Goal: Task Accomplishment & Management: Manage account settings

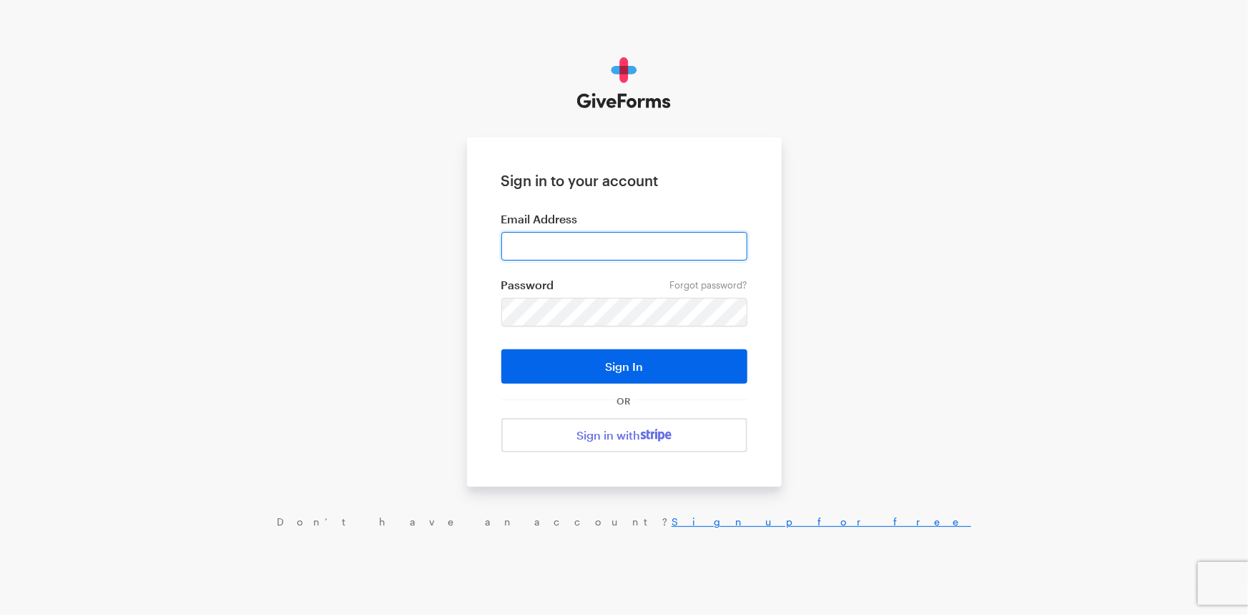
click at [587, 253] on input "email" at bounding box center [625, 246] width 246 height 29
click at [625, 250] on input "email" at bounding box center [625, 246] width 246 height 29
click at [909, 330] on div "Sign in to your account Email Address Forgot password? Password Sign In OR Sign…" at bounding box center [624, 292] width 1248 height 585
click at [730, 253] on input "email" at bounding box center [625, 246] width 246 height 29
click at [0, 585] on com-1password-button at bounding box center [0, 585] width 0 height 0
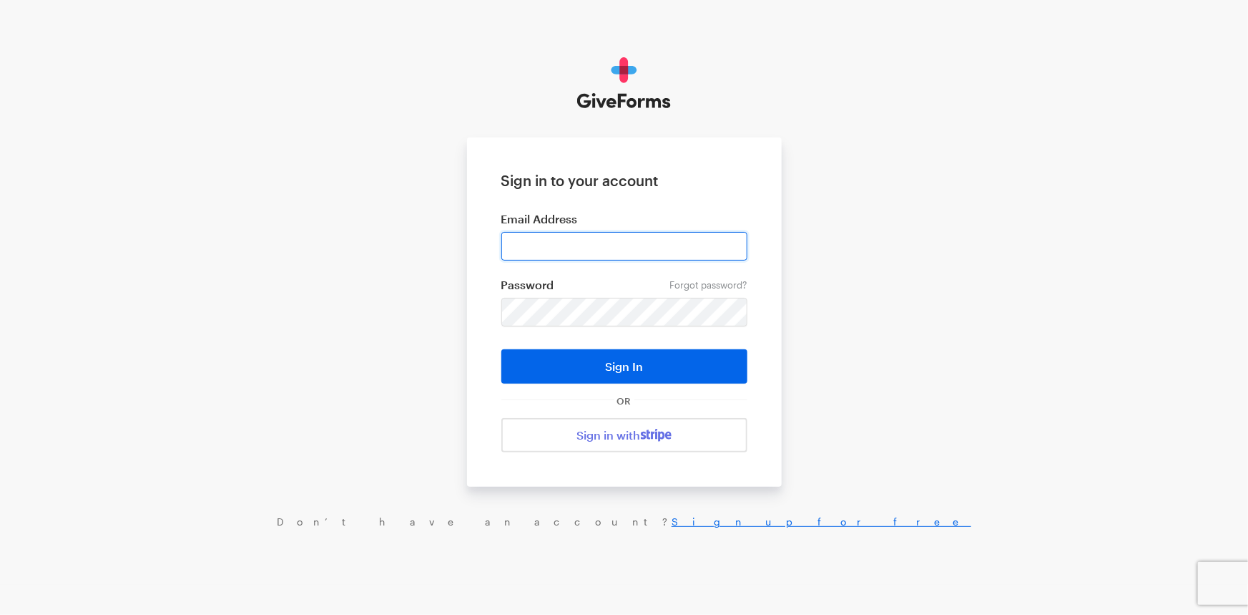
click at [629, 233] on input "email" at bounding box center [625, 246] width 246 height 29
click at [730, 238] on input "email" at bounding box center [625, 246] width 246 height 29
click at [0, 585] on com-1password-button at bounding box center [0, 585] width 0 height 0
type input "digital+bff@rkdgroup.com"
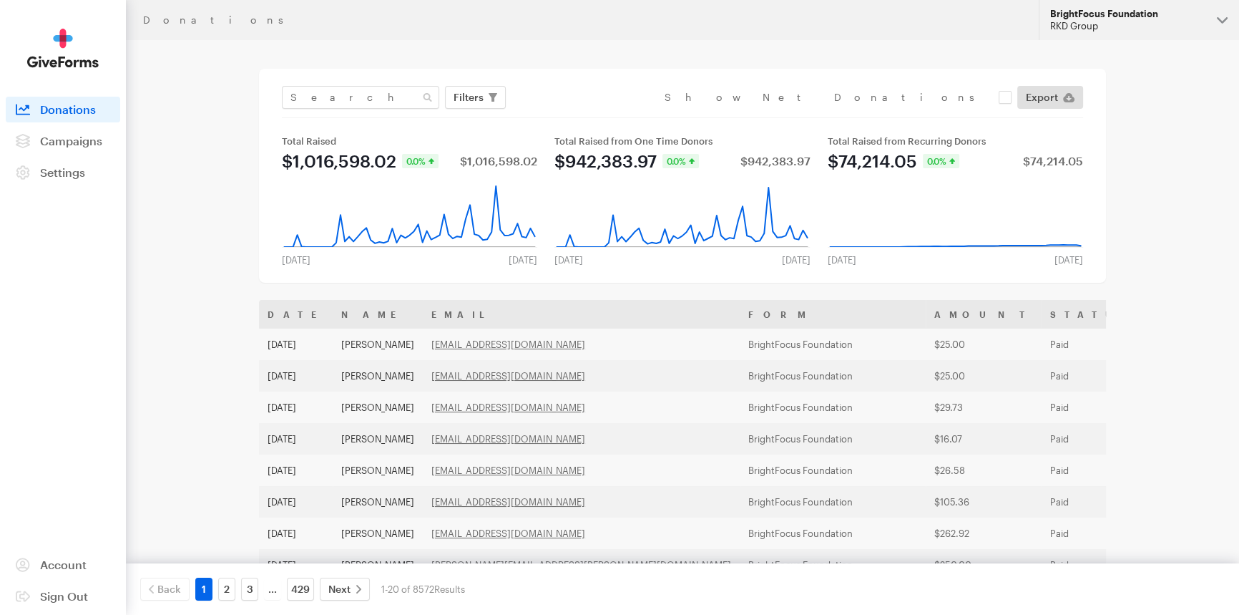
click at [1120, 23] on div "RKD Group" at bounding box center [1127, 26] width 155 height 12
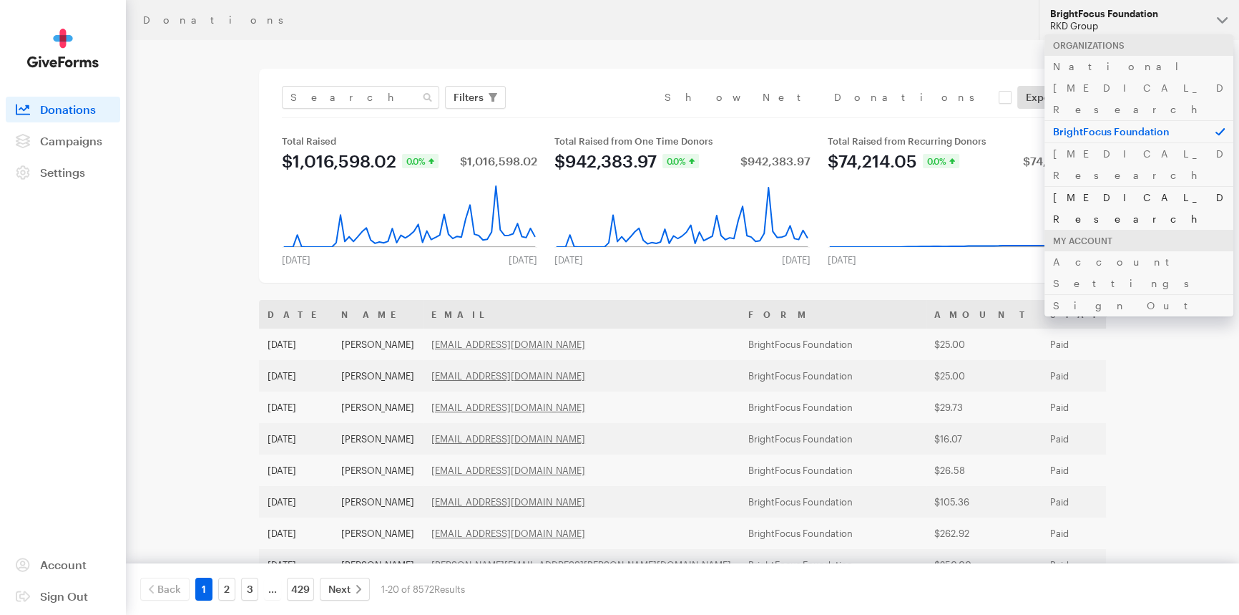
click at [1075, 186] on link "[MEDICAL_DATA] Research" at bounding box center [1139, 208] width 189 height 44
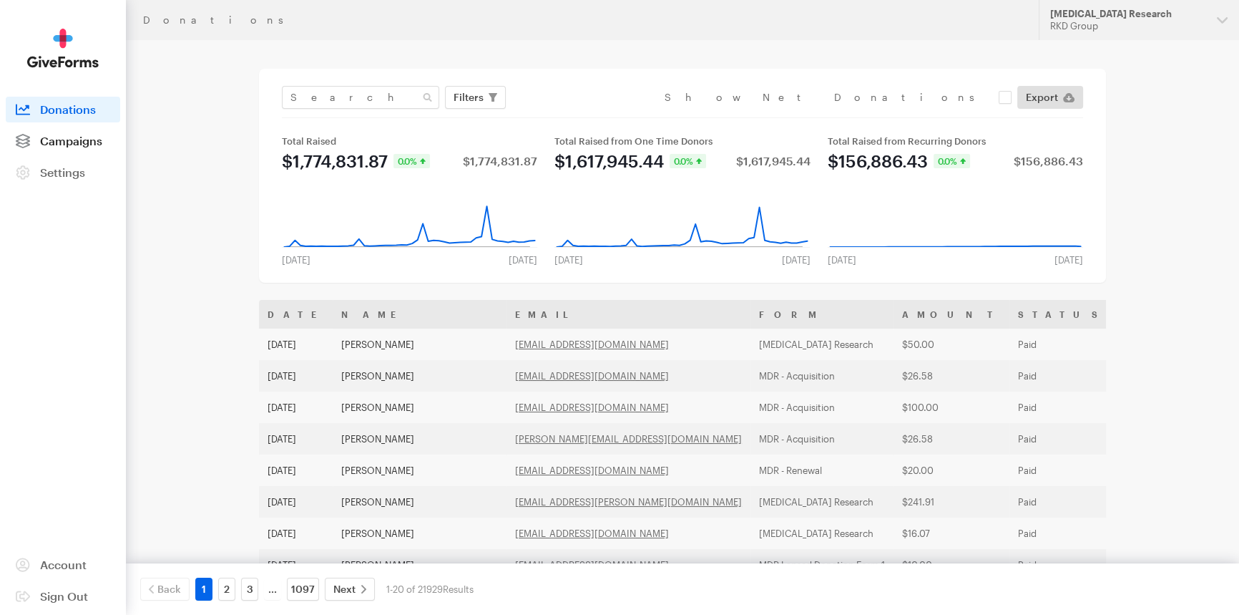
click at [69, 134] on span "Campaigns" at bounding box center [71, 141] width 62 height 14
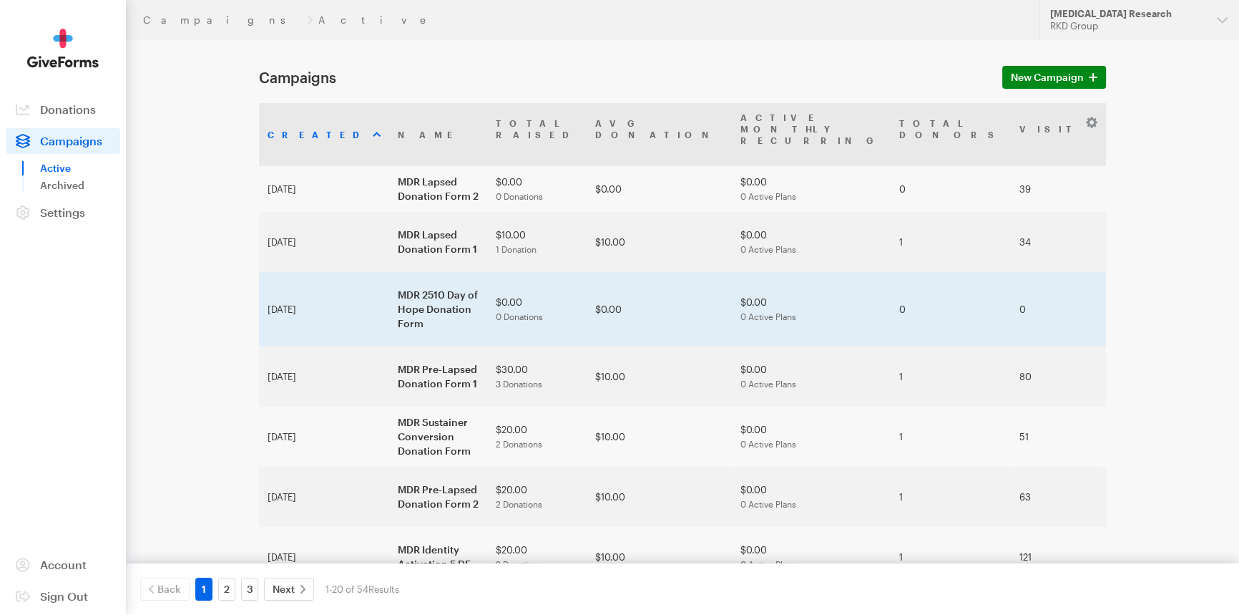
click at [389, 280] on td "MDR 2510 Day of Hope Donation Form" at bounding box center [438, 309] width 98 height 74
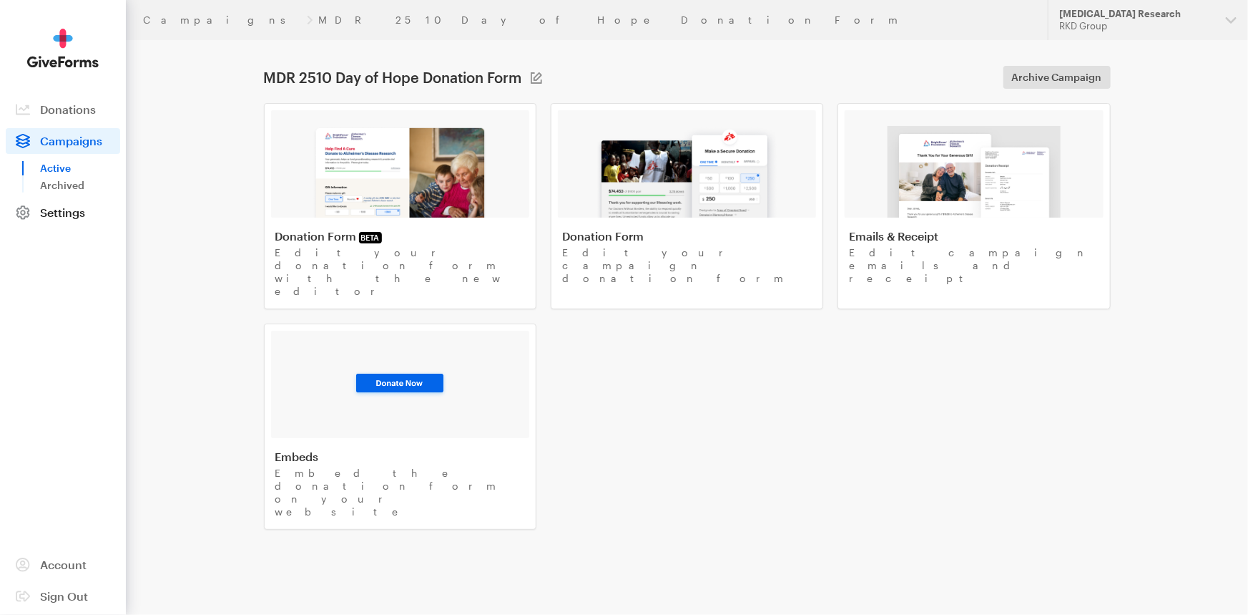
click at [58, 206] on span "Settings" at bounding box center [62, 212] width 45 height 14
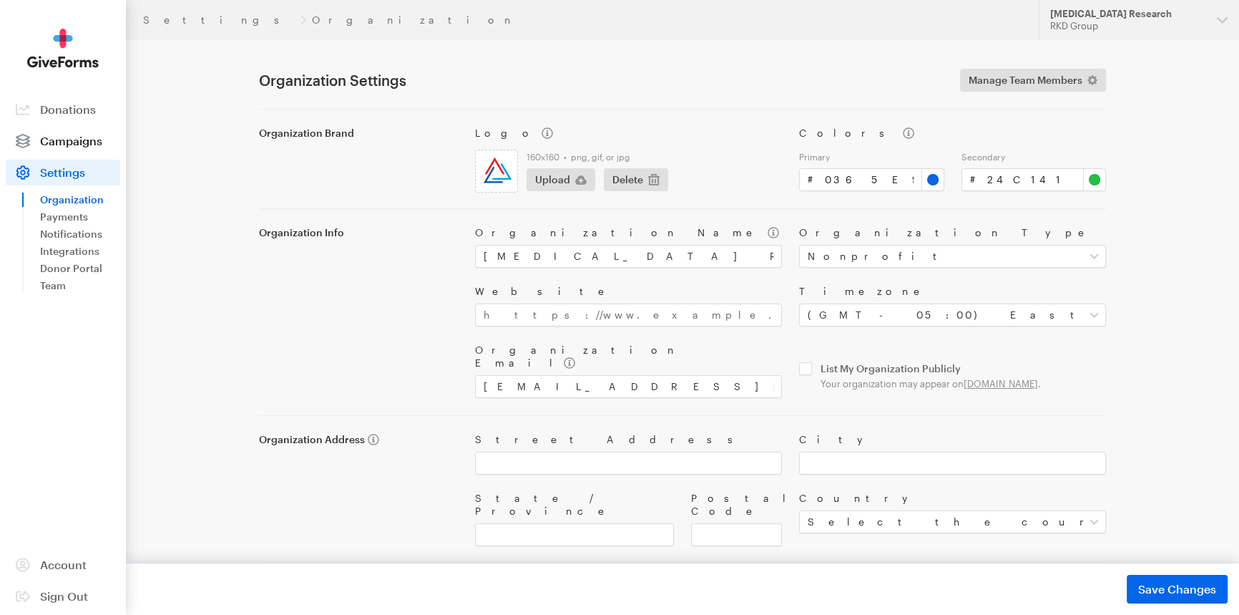
click at [44, 136] on span "Campaigns" at bounding box center [71, 141] width 62 height 14
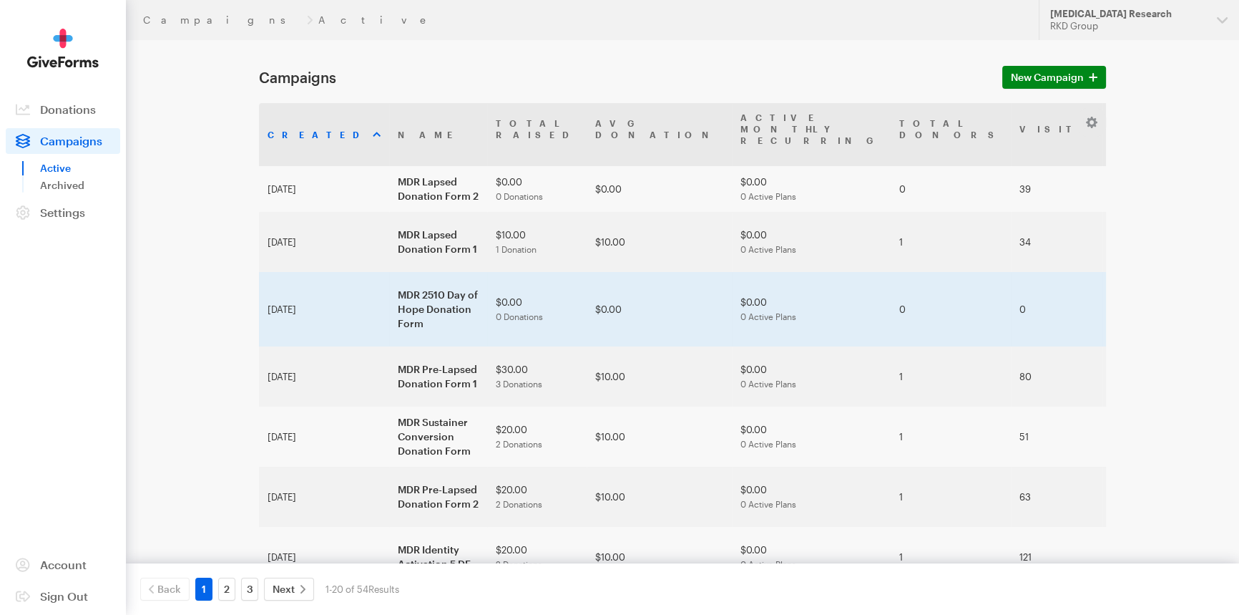
click at [404, 272] on td "MDR 2510 Day of Hope Donation Form" at bounding box center [438, 309] width 98 height 74
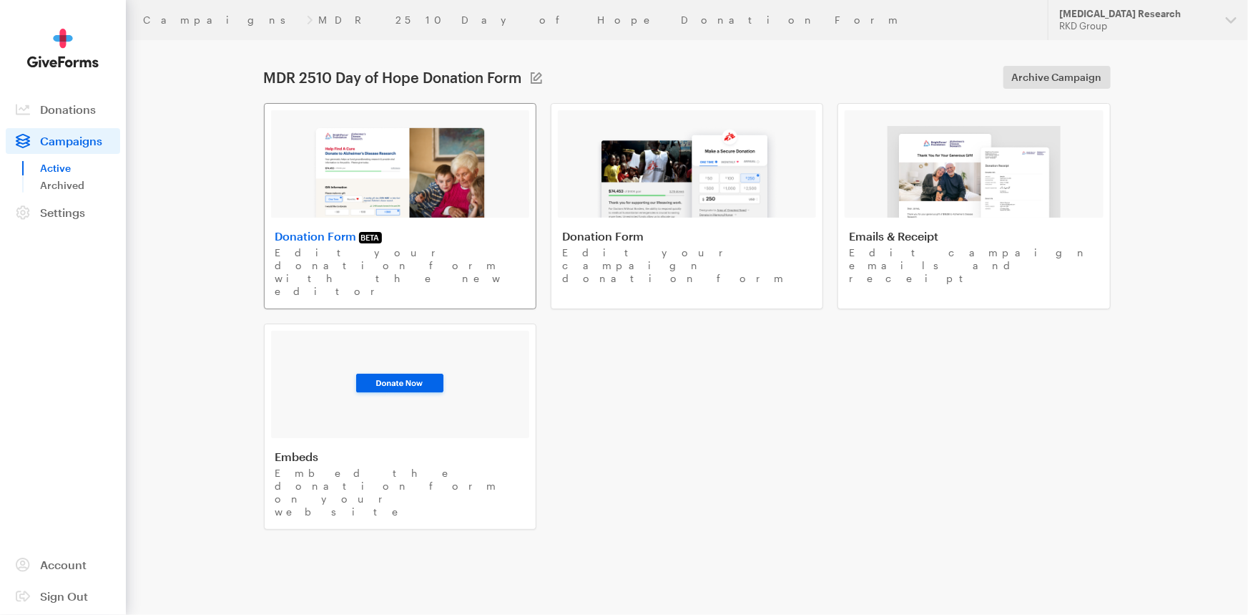
click at [305, 163] on div at bounding box center [400, 163] width 258 height 107
